Goal: Task Accomplishment & Management: Complete application form

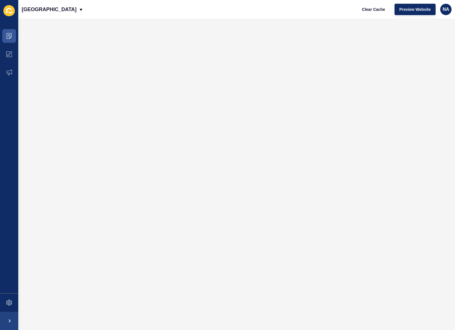
click at [9, 10] on icon at bounding box center [8, 10] width 11 height 11
click at [12, 36] on span at bounding box center [9, 36] width 18 height 18
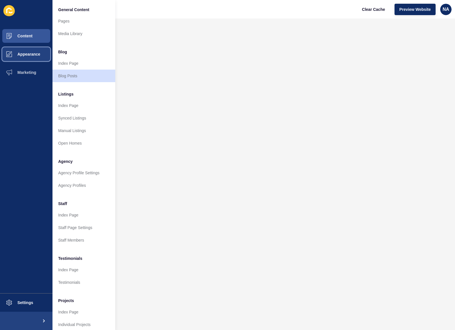
click at [26, 56] on span "Appearance" at bounding box center [19, 54] width 41 height 5
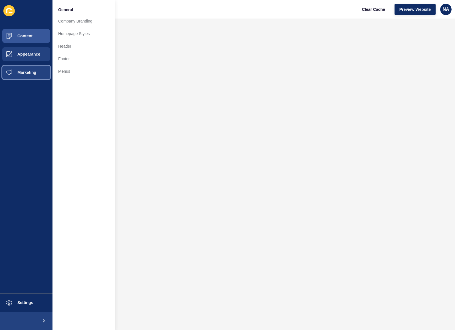
click at [29, 74] on span "Marketing" at bounding box center [17, 72] width 37 height 5
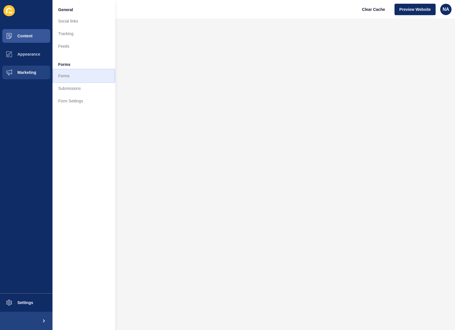
click at [66, 74] on link "Forms" at bounding box center [83, 76] width 63 height 13
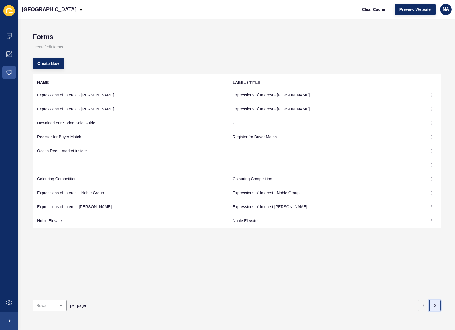
click at [432, 303] on icon "button" at bounding box center [434, 305] width 5 height 5
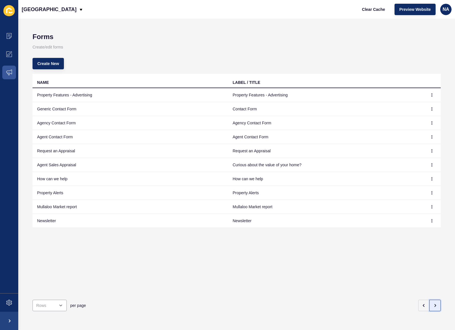
click at [432, 303] on icon "button" at bounding box center [434, 305] width 5 height 5
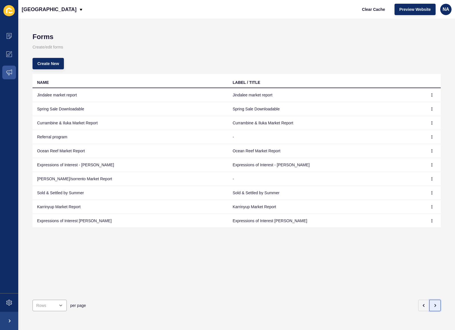
click at [432, 303] on icon "button" at bounding box center [434, 305] width 5 height 5
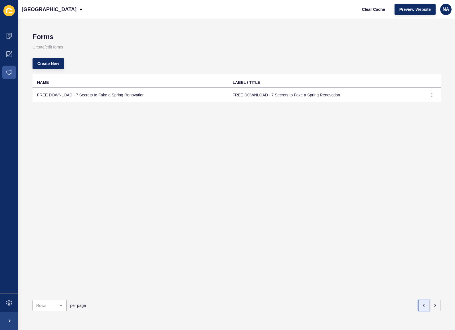
click at [423, 304] on icon "button" at bounding box center [423, 305] width 1 height 2
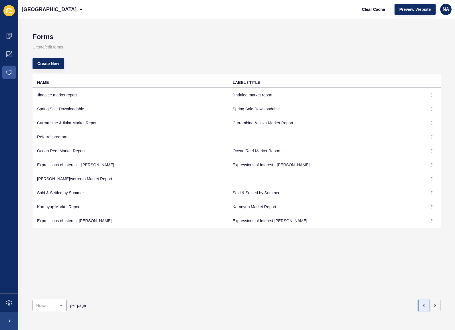
click at [423, 304] on icon "button" at bounding box center [423, 305] width 1 height 2
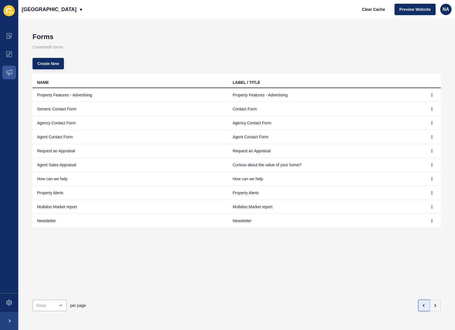
click at [423, 304] on icon "button" at bounding box center [423, 305] width 1 height 2
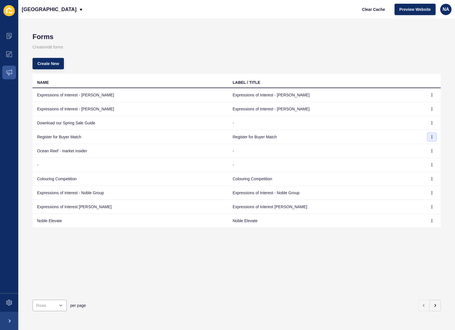
click at [430, 137] on icon "button" at bounding box center [431, 136] width 3 height 3
click at [419, 146] on link "Edit" at bounding box center [412, 148] width 40 height 13
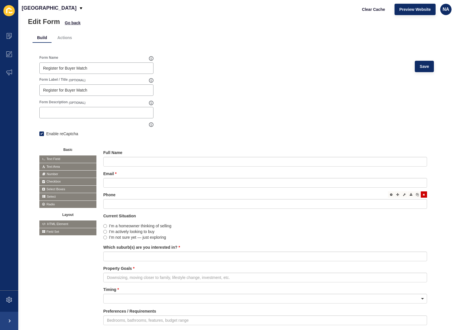
scroll to position [23, 0]
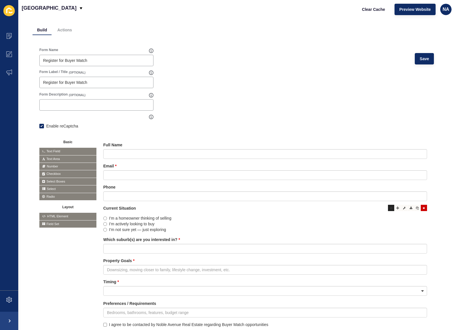
click at [390, 208] on icon at bounding box center [391, 207] width 3 height 3
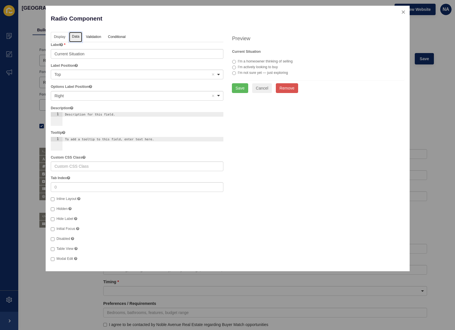
click at [77, 36] on link "Data" at bounding box center [75, 37] width 13 height 11
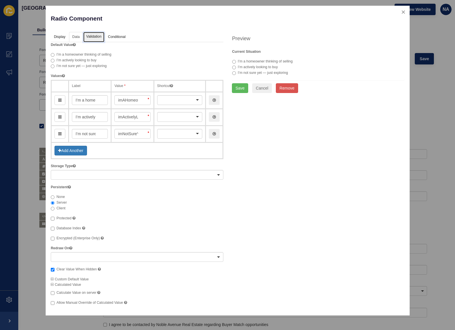
click at [93, 36] on link "Validation" at bounding box center [93, 37] width 21 height 11
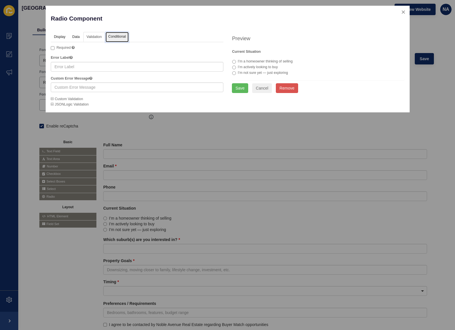
click at [111, 37] on link "Conditional" at bounding box center [116, 37] width 23 height 11
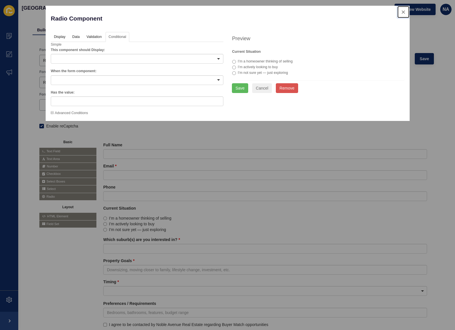
click at [404, 13] on button "close" at bounding box center [403, 12] width 12 height 12
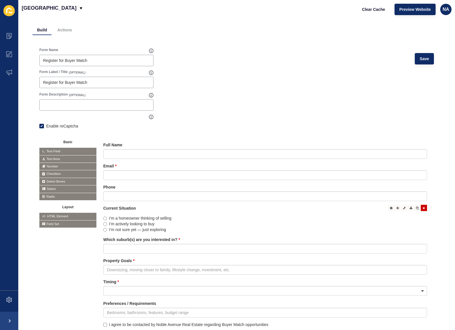
click at [120, 207] on label "Current Situation" at bounding box center [119, 208] width 32 height 6
drag, startPoint x: 145, startPoint y: 208, endPoint x: 132, endPoint y: 208, distance: 12.8
drag, startPoint x: 56, startPoint y: 171, endPoint x: 61, endPoint y: 171, distance: 4.3
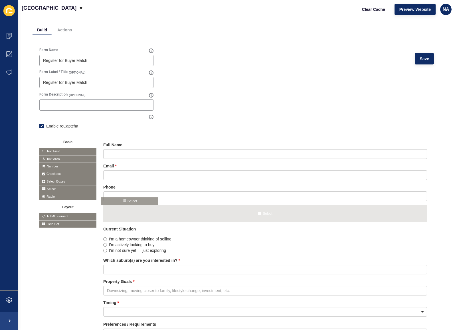
drag, startPoint x: 53, startPoint y: 188, endPoint x: 115, endPoint y: 200, distance: 63.0
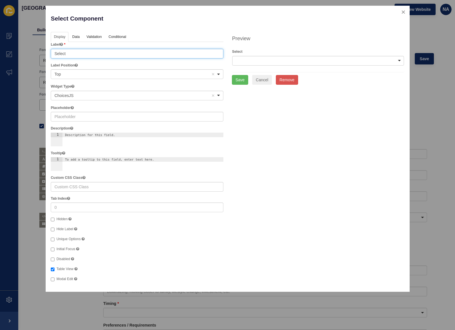
click at [71, 52] on input "Select" at bounding box center [137, 54] width 172 height 10
paste input "Current Situation"
type input "Current Situation"
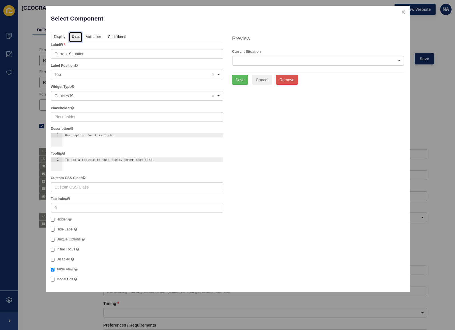
click at [77, 37] on link "Data" at bounding box center [75, 37] width 13 height 11
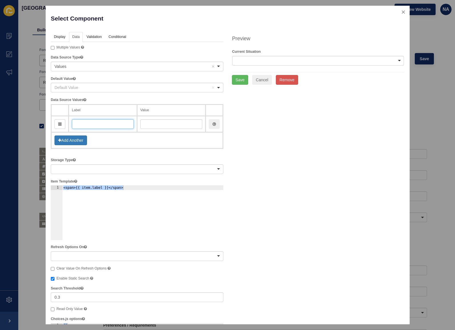
click at [109, 124] on input "text" at bounding box center [103, 124] width 62 height 10
paste input "I’m a homeowner thinking of selling"
type input "I’m a homeowner thinking of selling"
type input "imAHomeownerThinkingOfSelling"
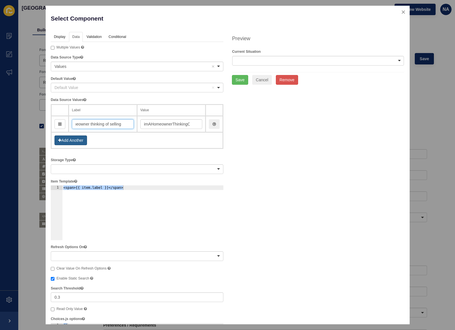
type input "I’m a homeowner thinking of selling"
click at [75, 142] on button "Add Another" at bounding box center [70, 140] width 32 height 10
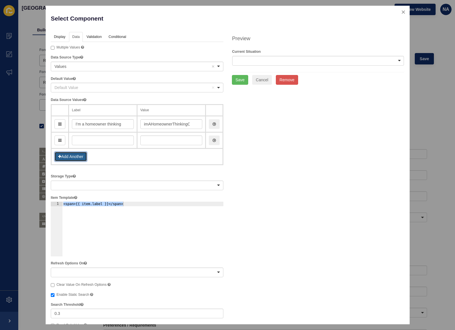
click at [80, 156] on button "Add Another" at bounding box center [70, 157] width 32 height 10
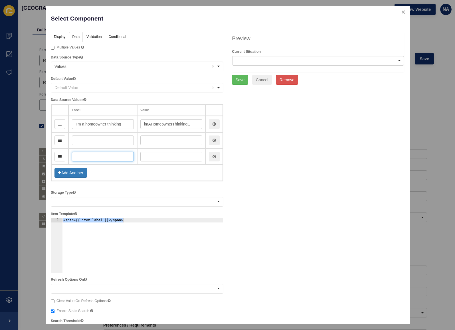
click at [87, 156] on input "text" at bounding box center [103, 157] width 62 height 10
paste input "I’m not sure yet — just exploring"
type input "I’m not sure yet — just exploring"
type input "imNotSureYetJustExploring"
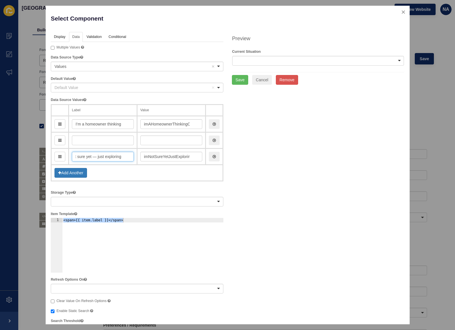
type input "I’m not sure yet — just exploring"
click at [94, 142] on input "text" at bounding box center [103, 140] width 62 height 10
paste input "I’m actively looking to buy"
type input "I’m actively looking to buy"
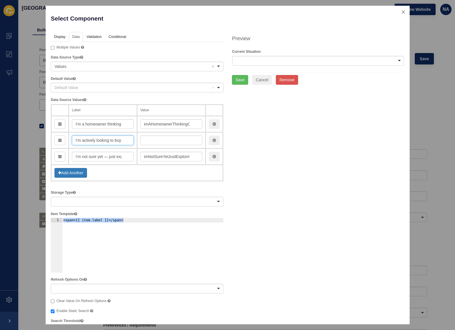
scroll to position [0, 2]
type input "imActivelyLookingToBuy"
type input "I’m actively looking to buy"
click at [85, 36] on link "Validation" at bounding box center [93, 37] width 21 height 11
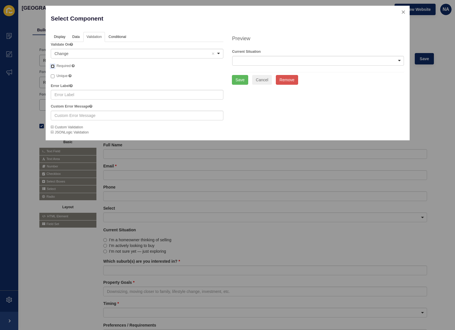
click at [53, 65] on input "Required" at bounding box center [53, 66] width 4 height 4
checkbox input "true"
click at [241, 77] on button "Save" at bounding box center [240, 80] width 17 height 10
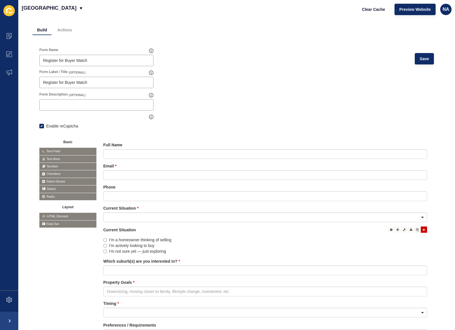
click at [422, 229] on icon at bounding box center [423, 229] width 2 height 3
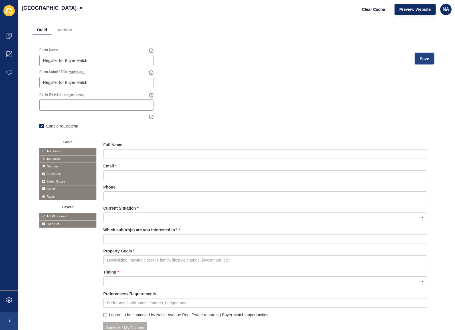
click at [418, 62] on button "Save" at bounding box center [423, 58] width 19 height 11
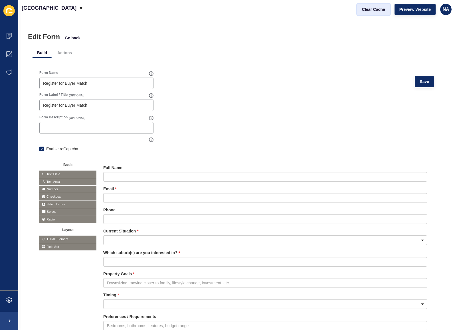
click at [371, 9] on span "Clear Cache" at bounding box center [373, 10] width 23 height 6
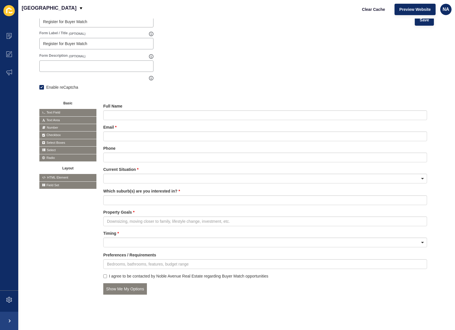
scroll to position [66, 0]
click at [9, 36] on icon at bounding box center [9, 36] width 6 height 6
click at [9, 36] on span "Content" at bounding box center [7, 36] width 33 height 5
click at [9, 36] on icon at bounding box center [9, 36] width 3 height 0
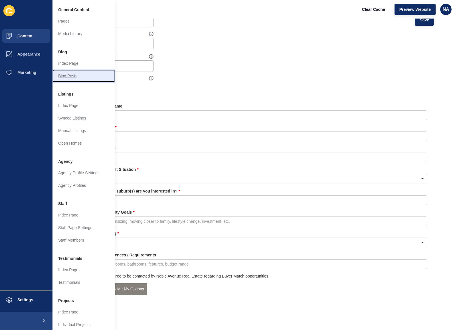
click at [75, 76] on link "Blog Posts" at bounding box center [83, 76] width 63 height 13
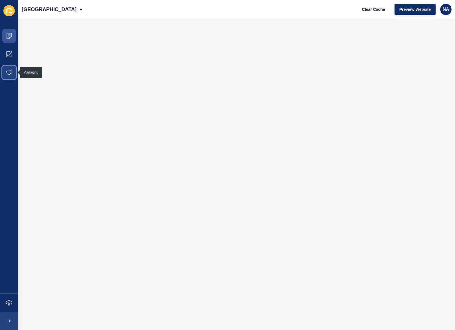
click at [10, 70] on icon at bounding box center [9, 73] width 6 height 6
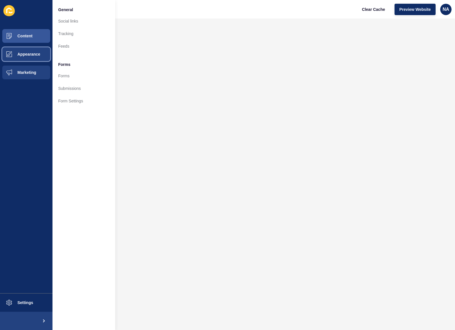
click at [34, 59] on button "Appearance" at bounding box center [26, 54] width 52 height 18
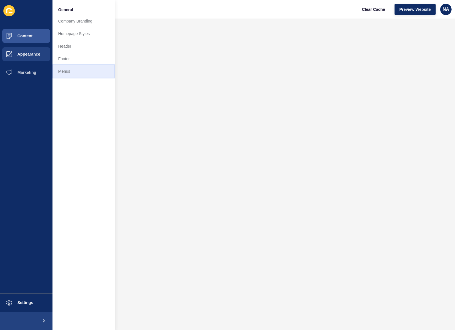
click at [70, 71] on link "Menus" at bounding box center [83, 71] width 63 height 13
